Goal: Task Accomplishment & Management: Manage account settings

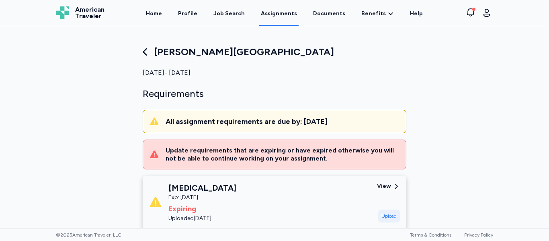
scroll to position [149, 0]
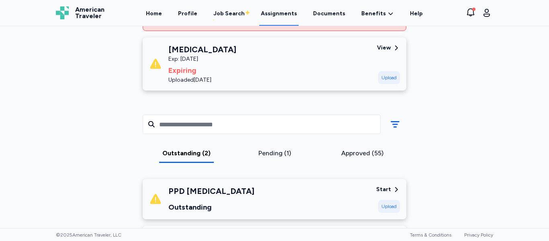
scroll to position [139, 0]
click at [357, 155] on div "Approved (55)" at bounding box center [363, 153] width 82 height 10
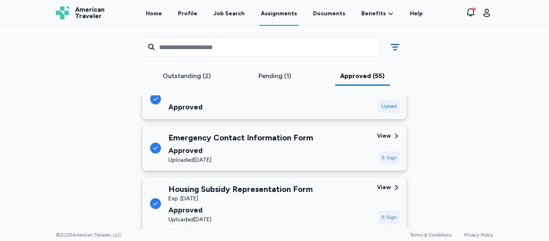
scroll to position [388, 0]
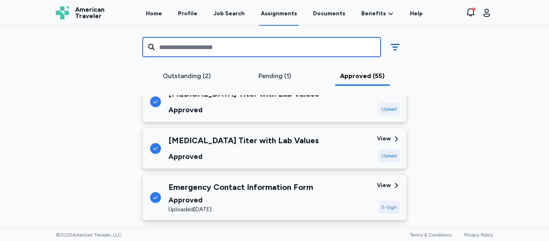
click at [273, 47] on input "text" at bounding box center [262, 46] width 238 height 19
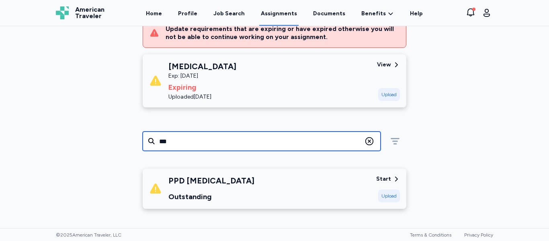
scroll to position [121, 0]
type input "***"
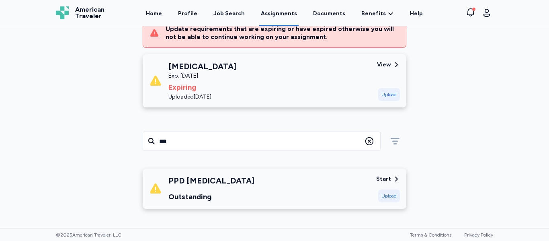
click at [365, 143] on icon at bounding box center [370, 141] width 10 height 10
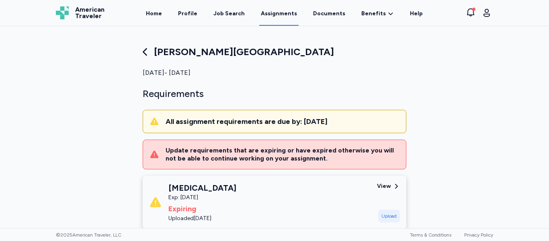
scroll to position [0, 0]
click at [143, 54] on icon at bounding box center [145, 52] width 4 height 8
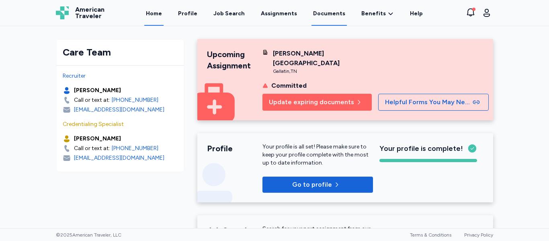
click at [328, 14] on link "Documents" at bounding box center [329, 13] width 35 height 25
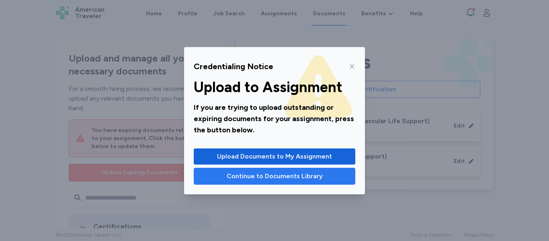
click at [284, 174] on span "Continue to Documents Library" at bounding box center [275, 176] width 96 height 10
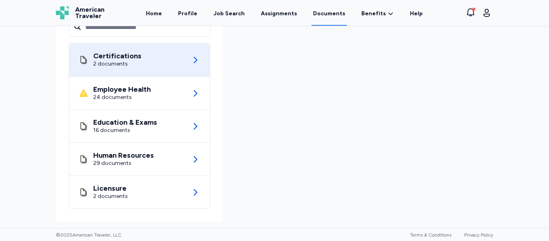
scroll to position [170, 0]
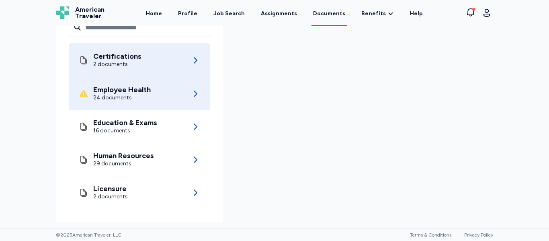
click at [167, 109] on div "Employee Health 24 documents" at bounding box center [139, 93] width 121 height 33
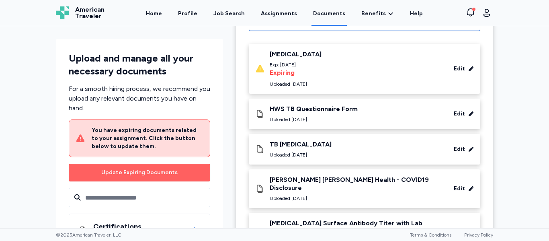
scroll to position [75, 0]
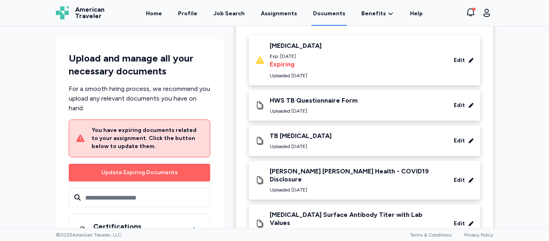
click at [343, 143] on div "TB QuantiFERON Uploaded Feb 10, 2025 Edit" at bounding box center [364, 141] width 219 height 18
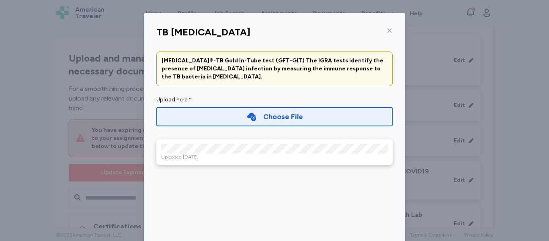
click at [389, 28] on icon at bounding box center [389, 30] width 6 height 6
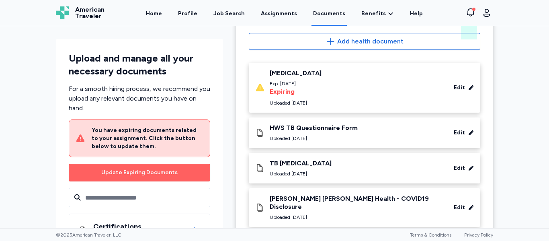
scroll to position [43, 0]
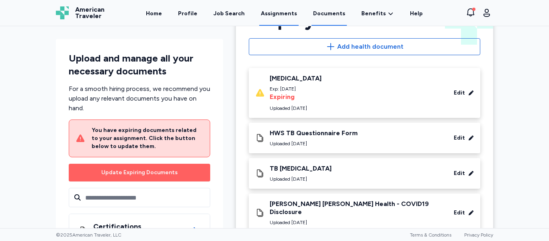
click at [277, 15] on link "Assignments" at bounding box center [278, 13] width 39 height 25
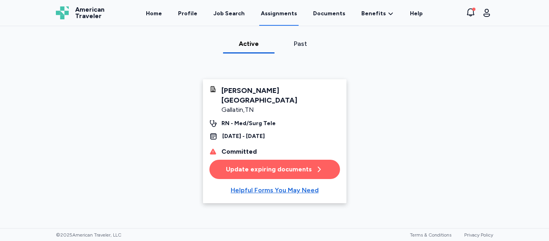
click at [293, 164] on div "Update expiring documents" at bounding box center [274, 169] width 97 height 10
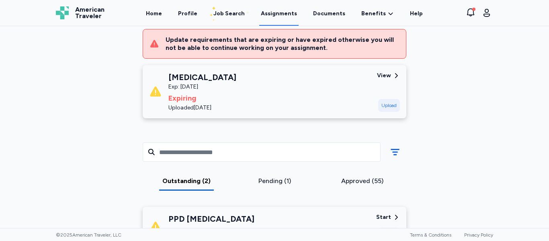
scroll to position [110, 0]
click at [378, 109] on div "Upload" at bounding box center [389, 105] width 22 height 13
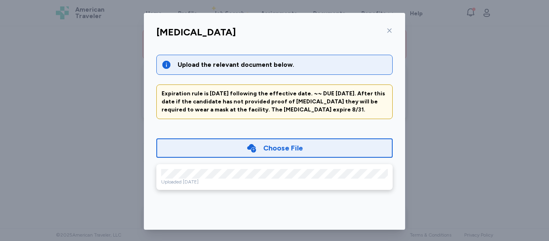
click at [309, 148] on div "Choose File" at bounding box center [274, 147] width 236 height 19
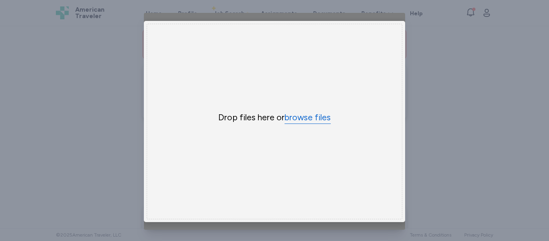
click at [295, 113] on button "browse files" at bounding box center [308, 118] width 46 height 12
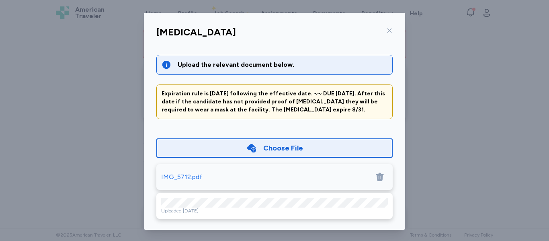
click at [289, 154] on div "Choose File" at bounding box center [274, 147] width 236 height 19
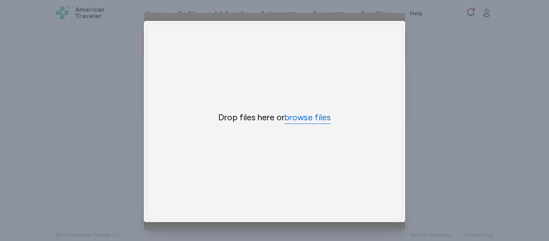
click at [317, 112] on button "browse files" at bounding box center [308, 118] width 46 height 12
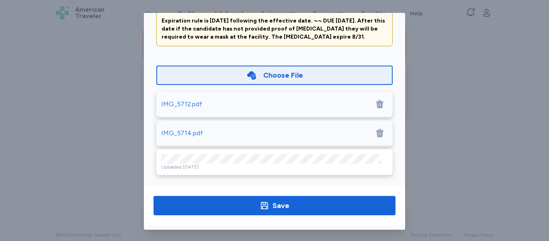
scroll to position [65, 0]
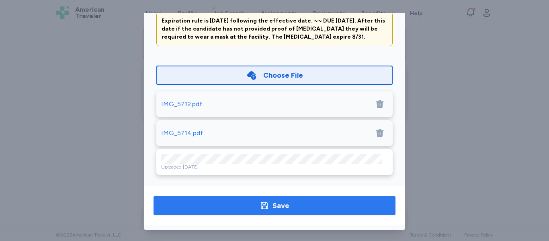
click at [315, 209] on span "Save" at bounding box center [274, 205] width 229 height 11
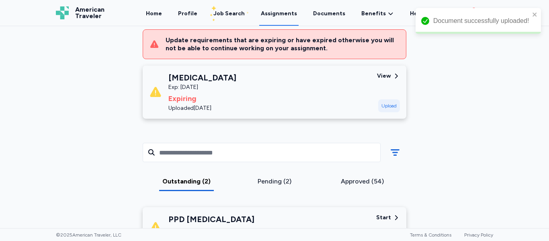
click at [531, 14] on div "Document successfully uploaded!" at bounding box center [475, 21] width 113 height 14
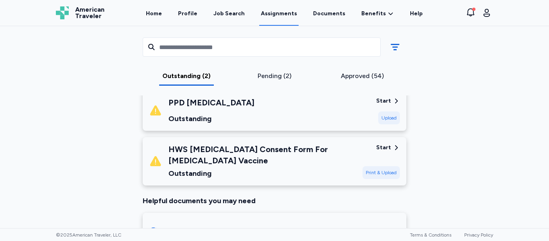
scroll to position [226, 0]
click at [344, 160] on div "HWS [MEDICAL_DATA] Consent Form For [MEDICAL_DATA] Vaccine" at bounding box center [262, 155] width 188 height 23
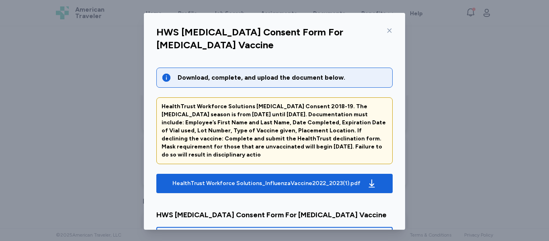
scroll to position [93, 0]
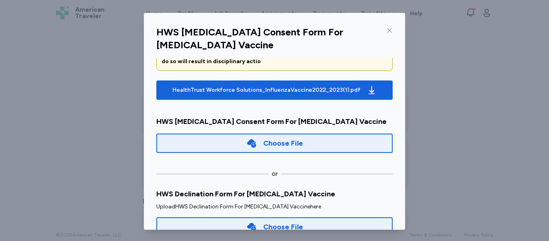
click at [305, 144] on div "Choose File" at bounding box center [274, 142] width 236 height 19
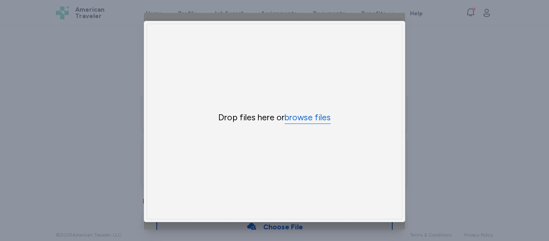
click at [301, 117] on button "browse files" at bounding box center [308, 118] width 46 height 12
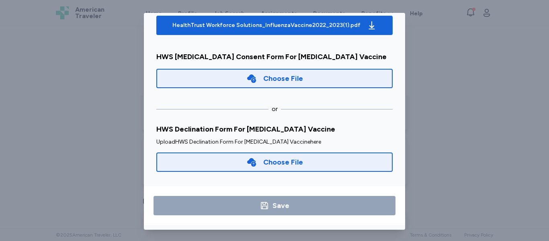
scroll to position [2, 0]
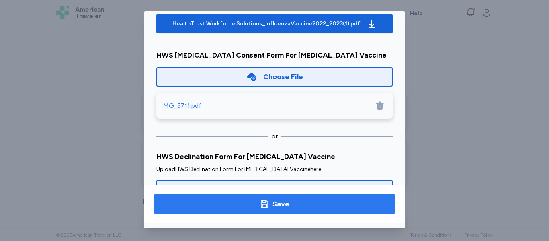
click at [337, 201] on span "Save" at bounding box center [274, 203] width 229 height 11
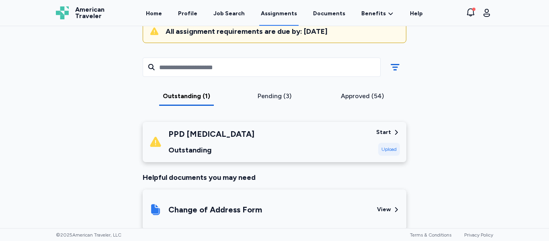
scroll to position [92, 0]
